Goal: Task Accomplishment & Management: Use online tool/utility

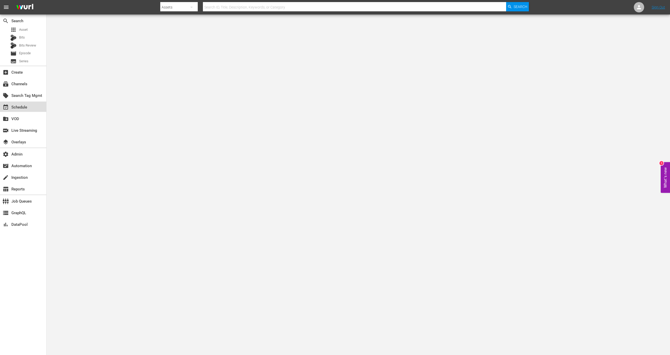
click at [33, 105] on div "event_available Schedule" at bounding box center [23, 107] width 46 height 10
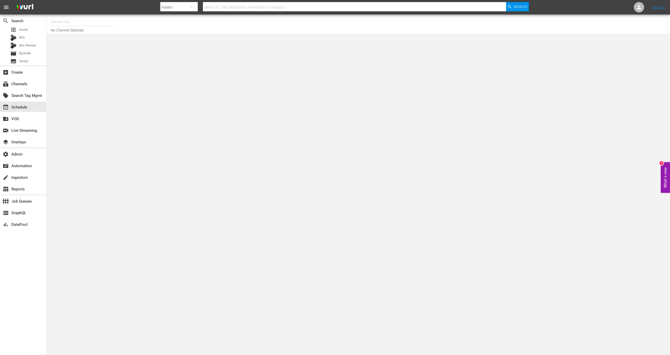
click at [76, 26] on div "Channel Title" at bounding box center [84, 22] width 66 height 12
click at [89, 56] on div "This Old House (318 - thisoldhouse_2) This Old House Shorts (180 - thisoldhouse…" at bounding box center [122, 42] width 142 height 29
click at [90, 49] on div "This Old House Shorts (180 - thisoldhouse_samsung)" at bounding box center [122, 49] width 134 height 12
type input "This Old House Shorts (180 - thisoldhouse_samsung)"
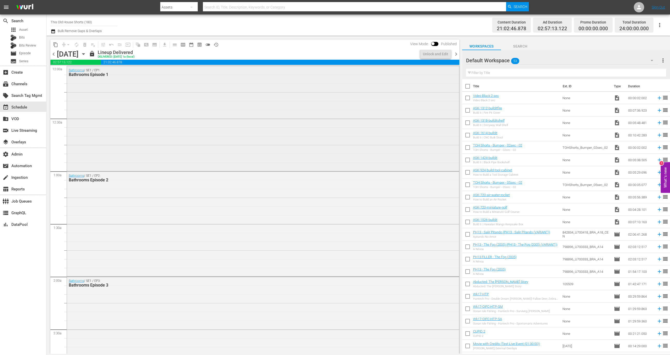
click at [109, 107] on div "Bathrooms / SE1 / EP1: Bathrooms Episode 1" at bounding box center [263, 118] width 392 height 104
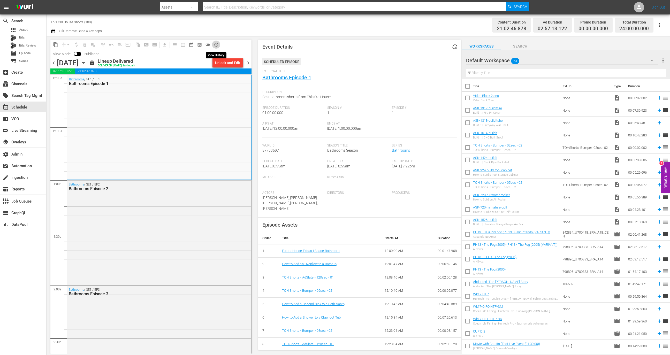
click at [217, 43] on span "history_outlined" at bounding box center [215, 44] width 5 height 5
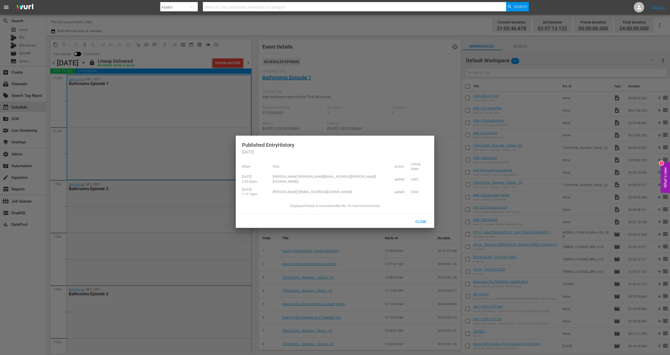
click at [424, 220] on span "Close" at bounding box center [420, 222] width 19 height 4
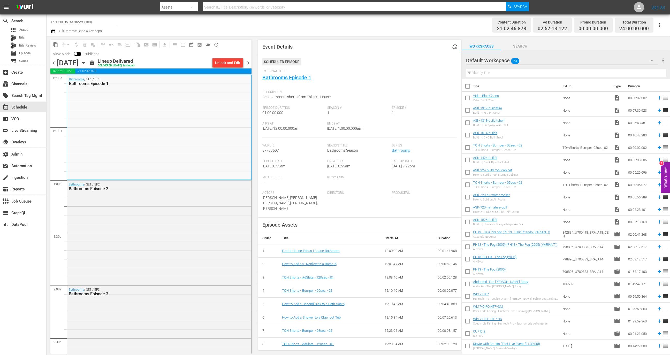
click at [298, 81] on div "External Title Bathrooms Episode 1" at bounding box center [359, 78] width 194 height 18
click at [299, 80] on link "Bathrooms Episode 1" at bounding box center [286, 77] width 49 height 6
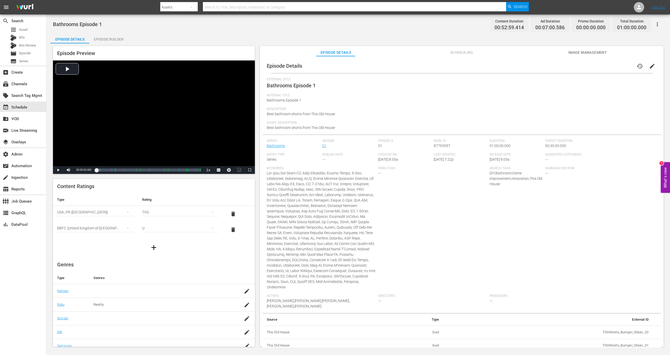
scroll to position [24, 0]
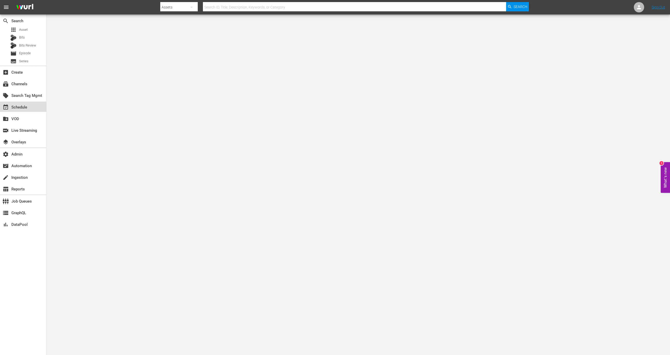
click at [36, 107] on div "event_available Schedule" at bounding box center [23, 107] width 46 height 10
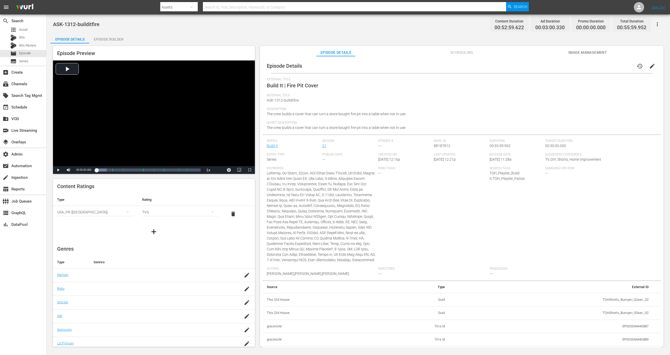
scroll to position [633, 0]
